Goal: Navigation & Orientation: Understand site structure

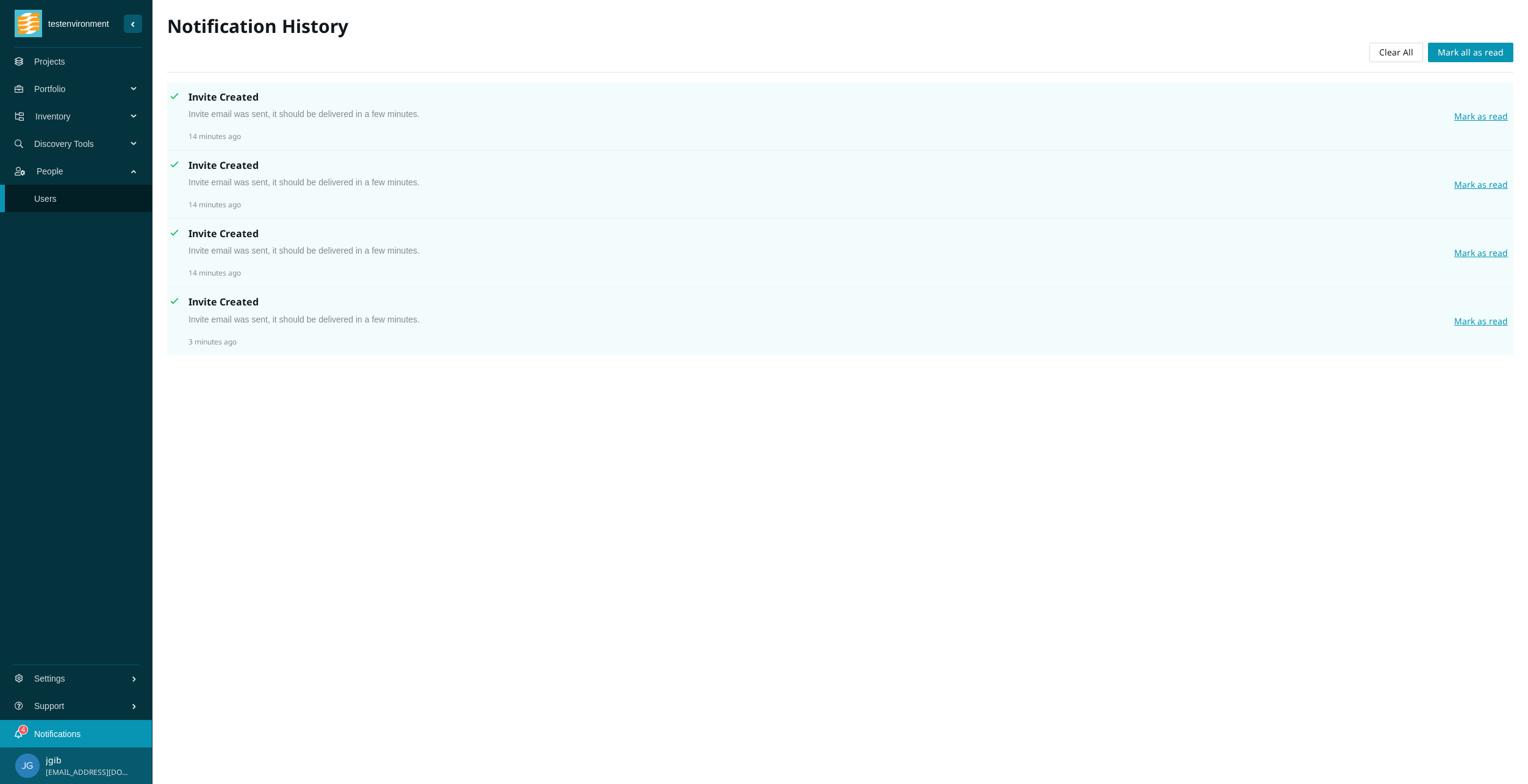
click at [57, 66] on link "Projects" at bounding box center [50, 61] width 31 height 10
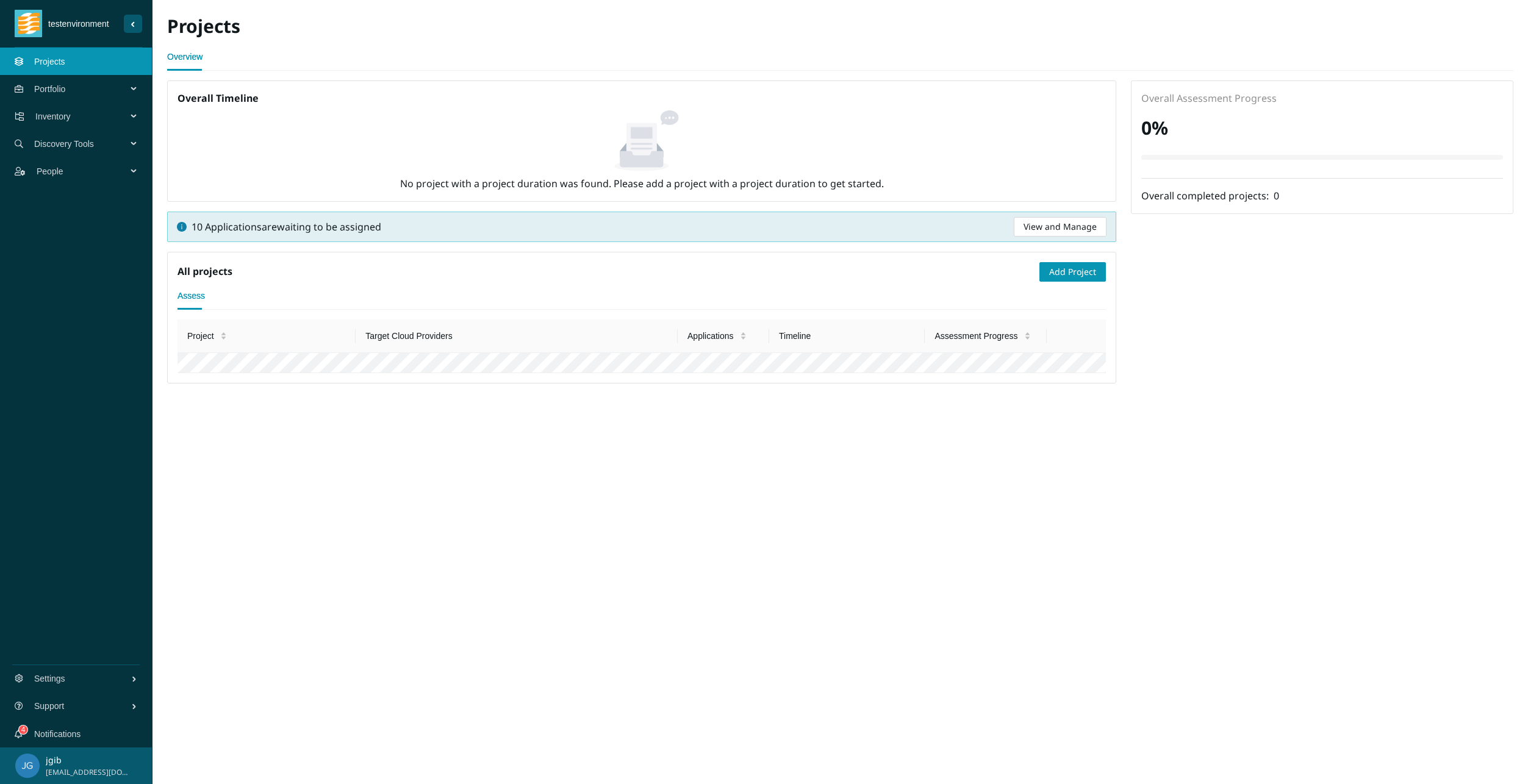
click at [57, 90] on span "Portfolio" at bounding box center [83, 89] width 98 height 37
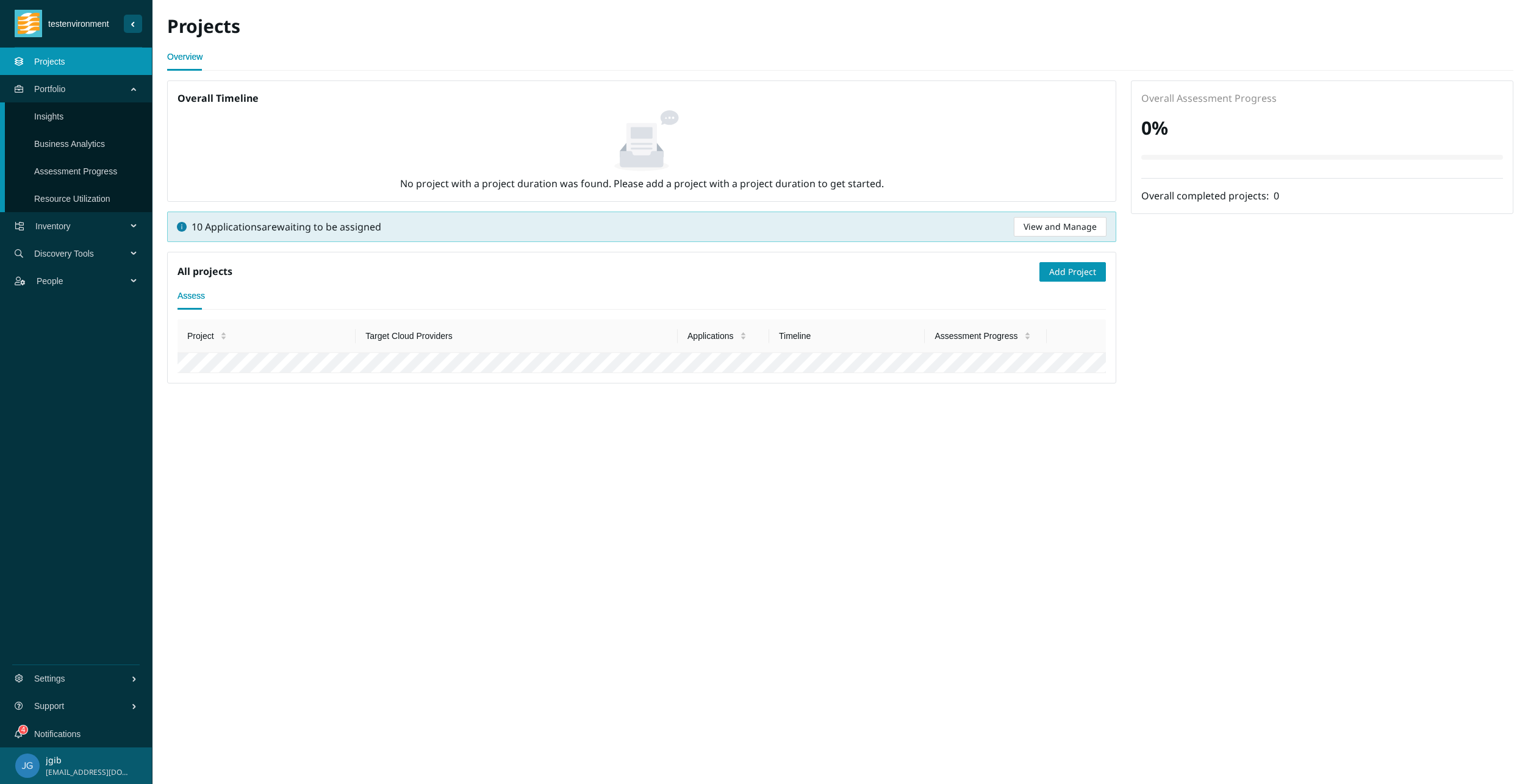
click at [66, 139] on link "Business Analytics" at bounding box center [69, 143] width 71 height 10
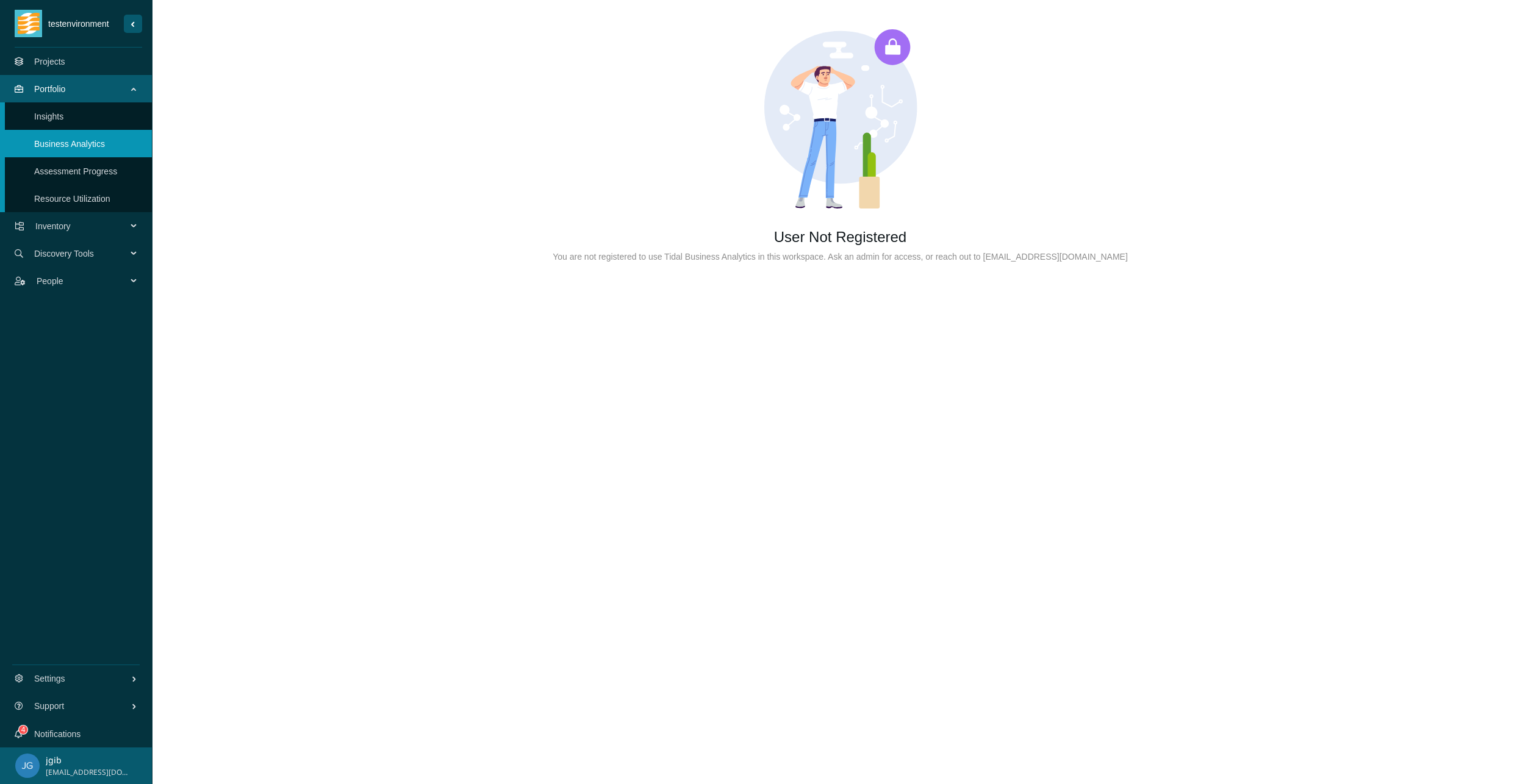
click at [77, 225] on span "Inventory" at bounding box center [83, 226] width 96 height 37
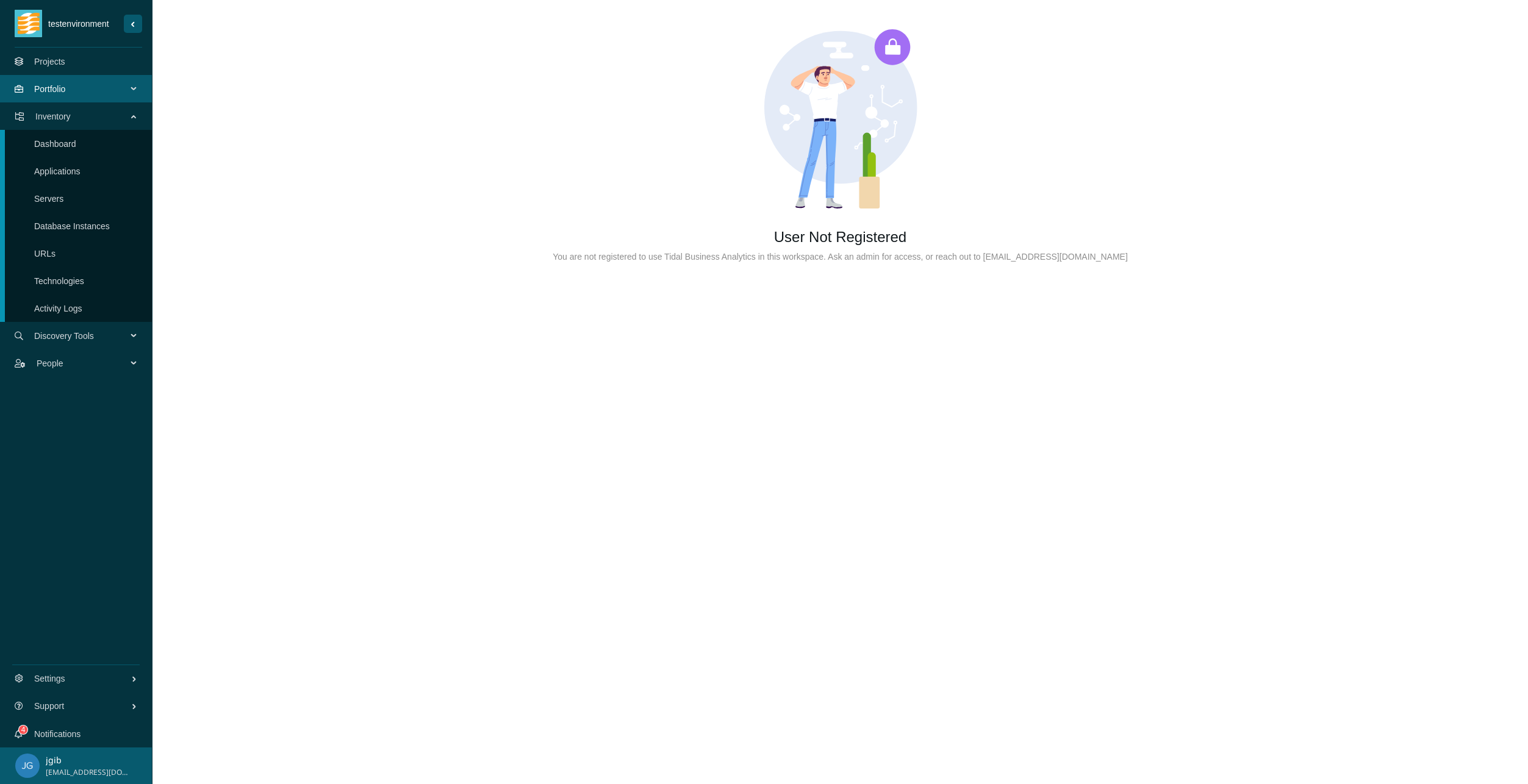
click at [83, 330] on span "Discovery Tools" at bounding box center [83, 336] width 98 height 37
click at [78, 87] on span "Portfolio" at bounding box center [83, 89] width 98 height 37
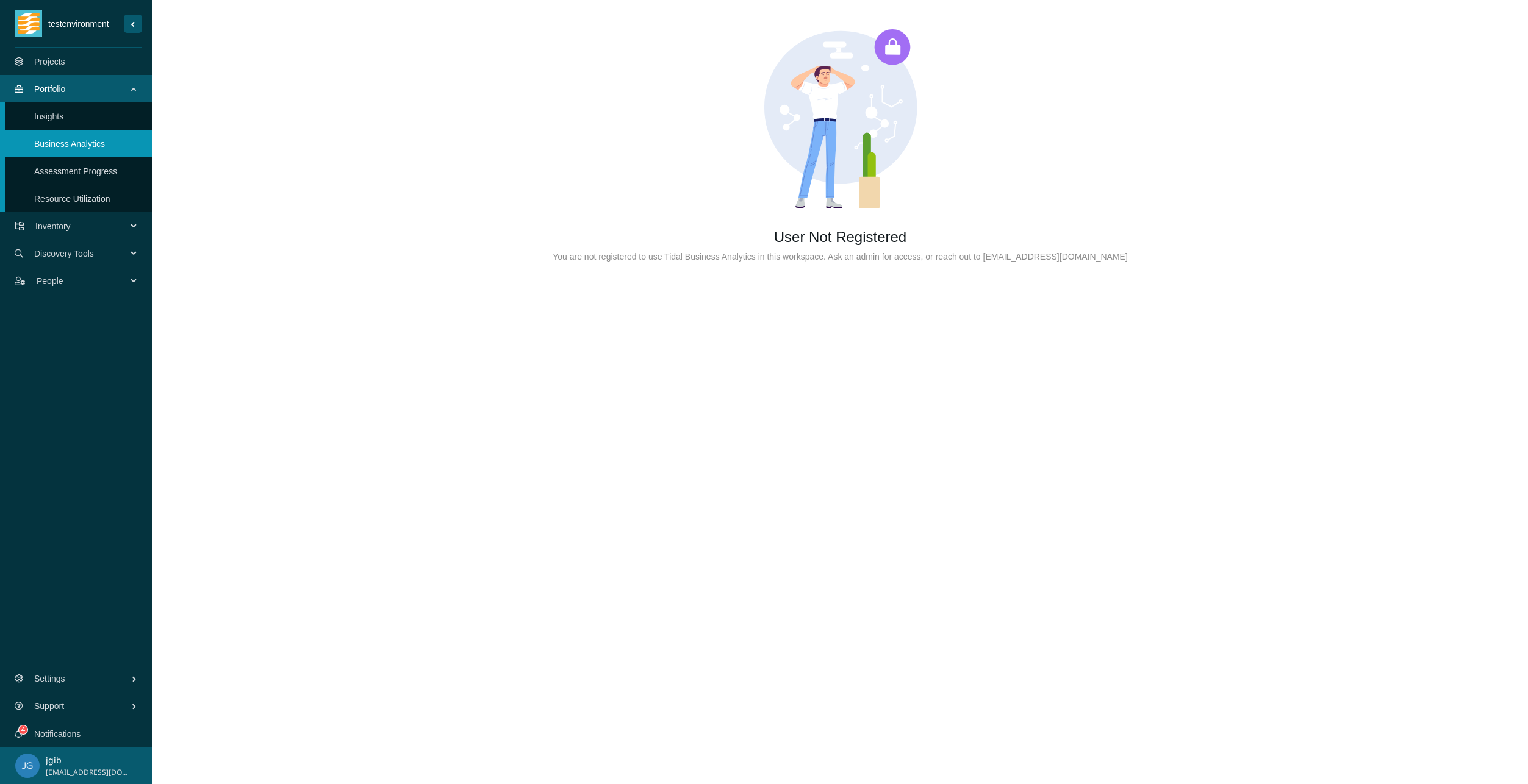
click at [66, 61] on link "Projects" at bounding box center [50, 61] width 31 height 10
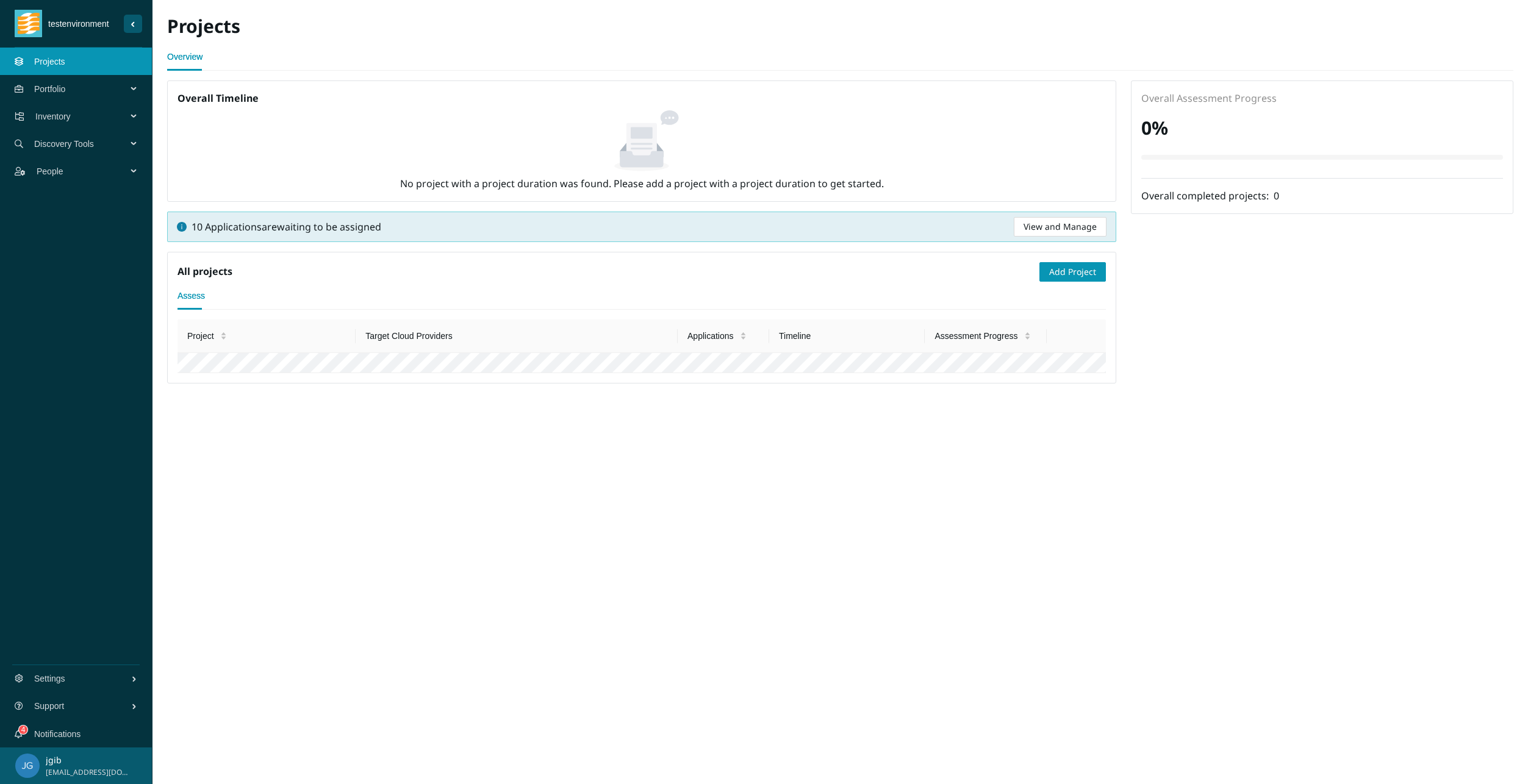
click at [73, 112] on span "Inventory" at bounding box center [83, 116] width 96 height 37
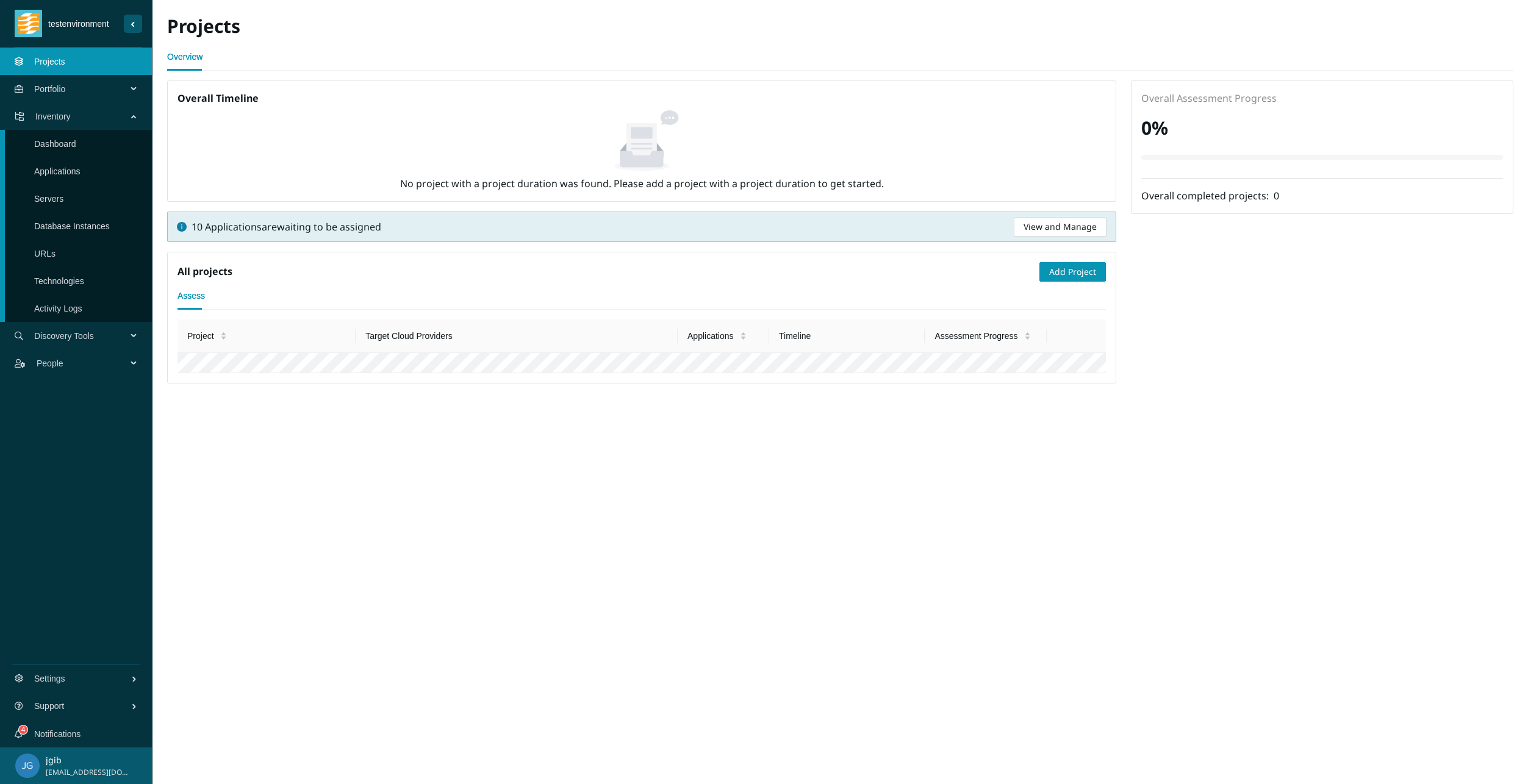
click at [72, 89] on span "Portfolio" at bounding box center [83, 89] width 98 height 37
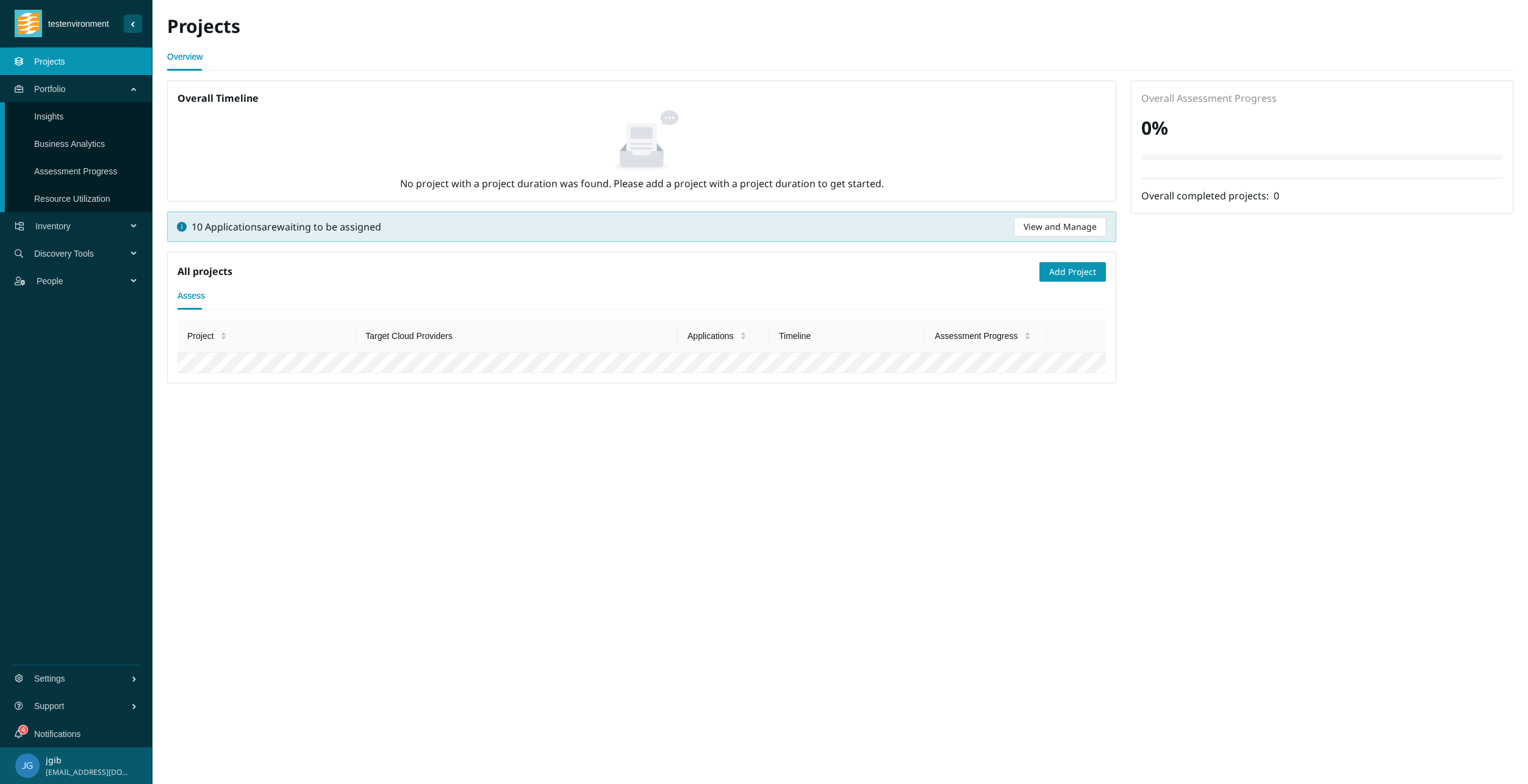
click at [102, 223] on span "Inventory" at bounding box center [83, 226] width 96 height 37
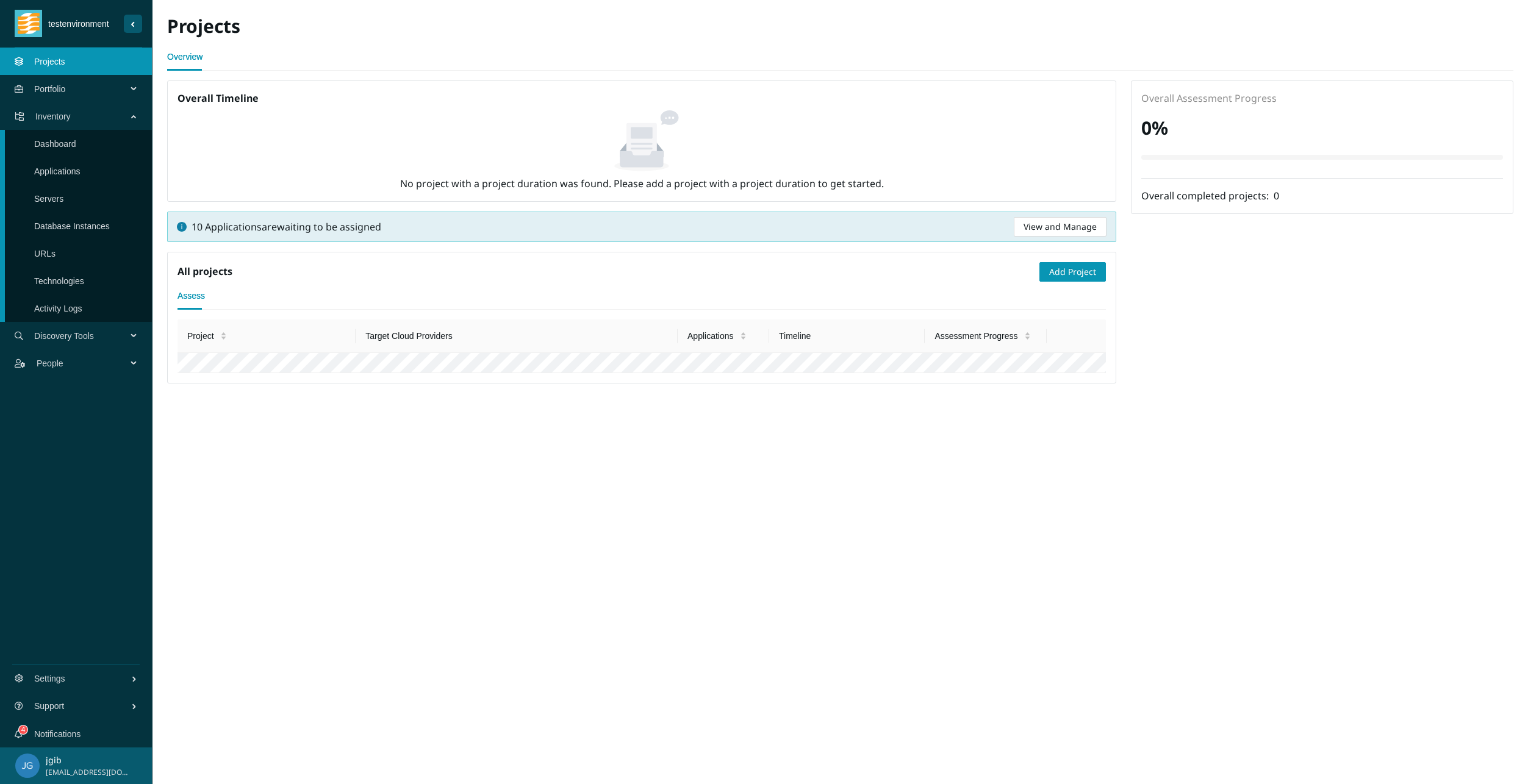
click at [82, 328] on span "Discovery Tools" at bounding box center [83, 336] width 98 height 37
